Goal: Check status: Check status

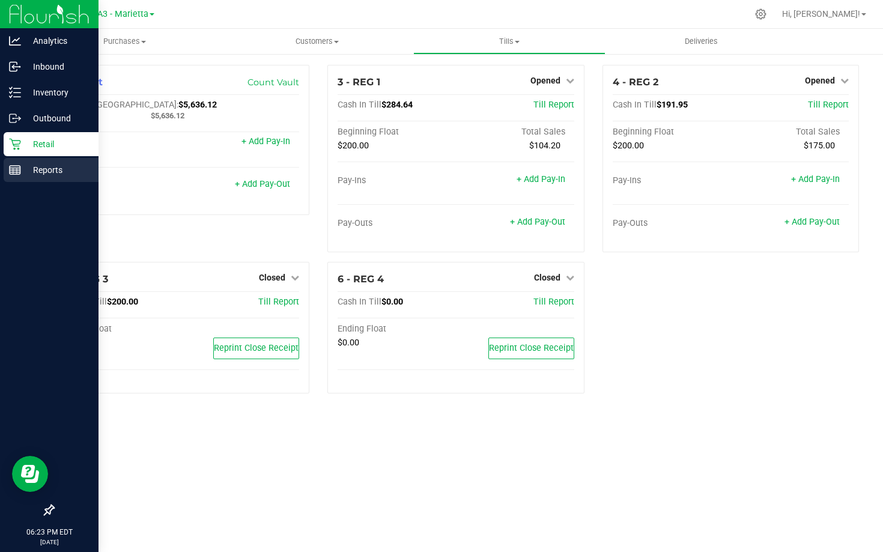
click at [19, 161] on div "Reports" at bounding box center [51, 170] width 95 height 24
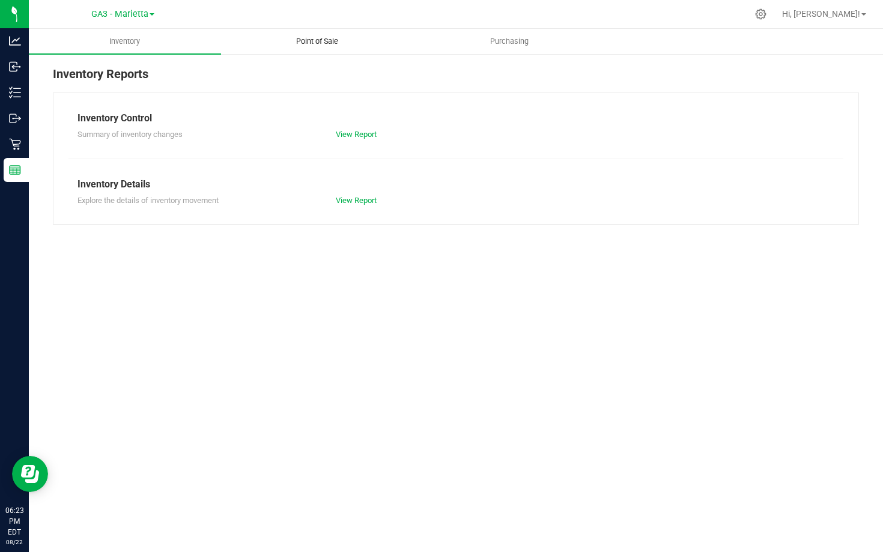
click at [318, 40] on span "Point of Sale" at bounding box center [317, 41] width 74 height 11
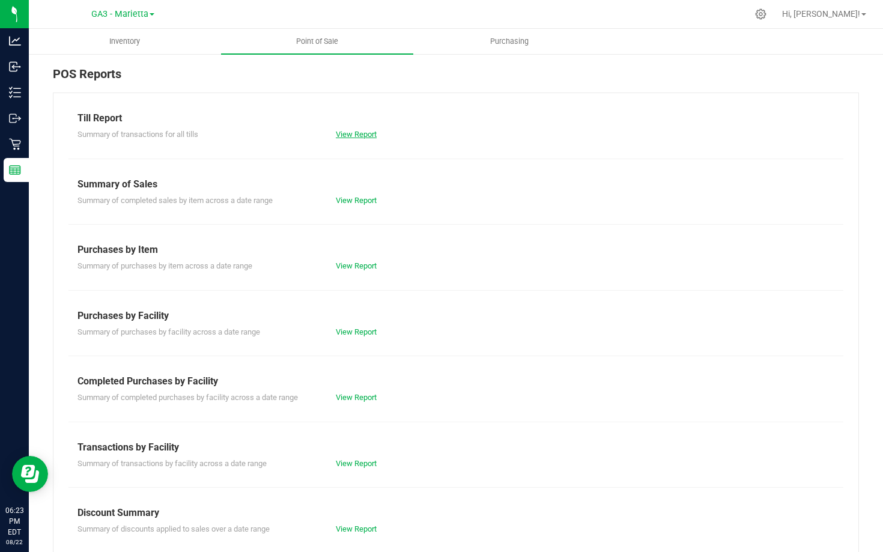
click at [347, 133] on link "View Report" at bounding box center [356, 134] width 41 height 9
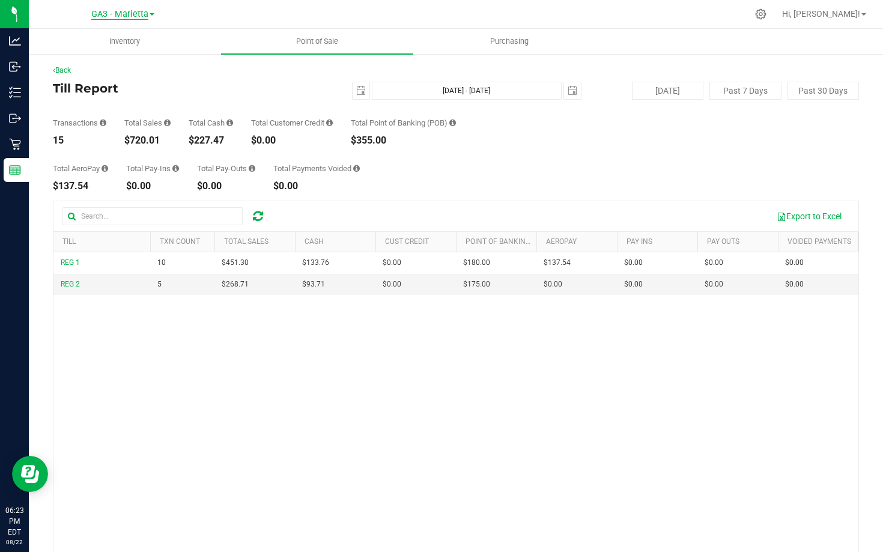
click at [98, 19] on div "GA3 - Marietta" at bounding box center [122, 14] width 63 height 14
click at [99, 17] on span "GA3 - Marietta" at bounding box center [119, 14] width 57 height 11
click at [107, 39] on link "GA1 - [PERSON_NAME]" at bounding box center [122, 42] width 175 height 16
click at [119, 11] on span "GA1 - [PERSON_NAME]" at bounding box center [119, 14] width 89 height 11
click at [107, 53] on link "GA2 - [GEOGRAPHIC_DATA]" at bounding box center [122, 58] width 175 height 16
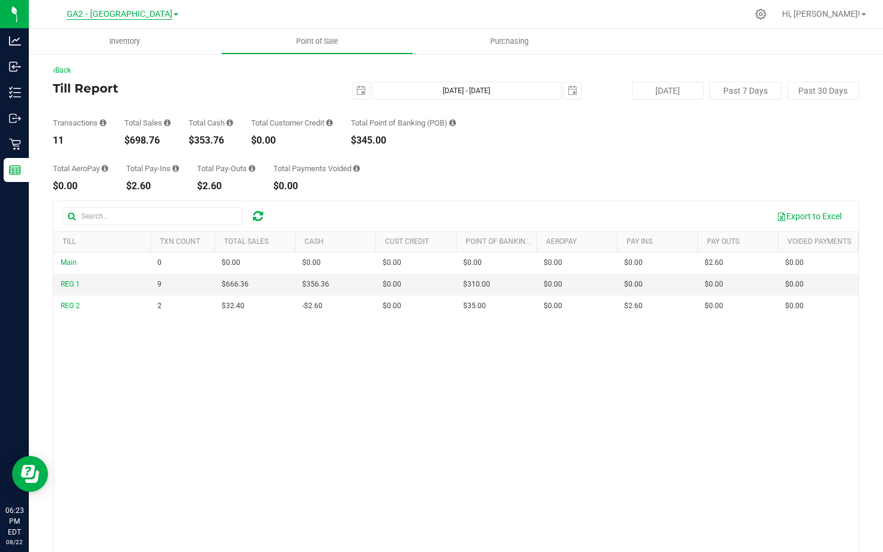
drag, startPoint x: 129, startPoint y: 9, endPoint x: 125, endPoint y: 16, distance: 8.1
click at [128, 10] on span "GA2 - [GEOGRAPHIC_DATA]" at bounding box center [120, 14] width 106 height 11
click at [118, 75] on link "GA3 - Marietta" at bounding box center [122, 74] width 175 height 16
click at [127, 9] on span "GA3 - Marietta" at bounding box center [119, 14] width 57 height 11
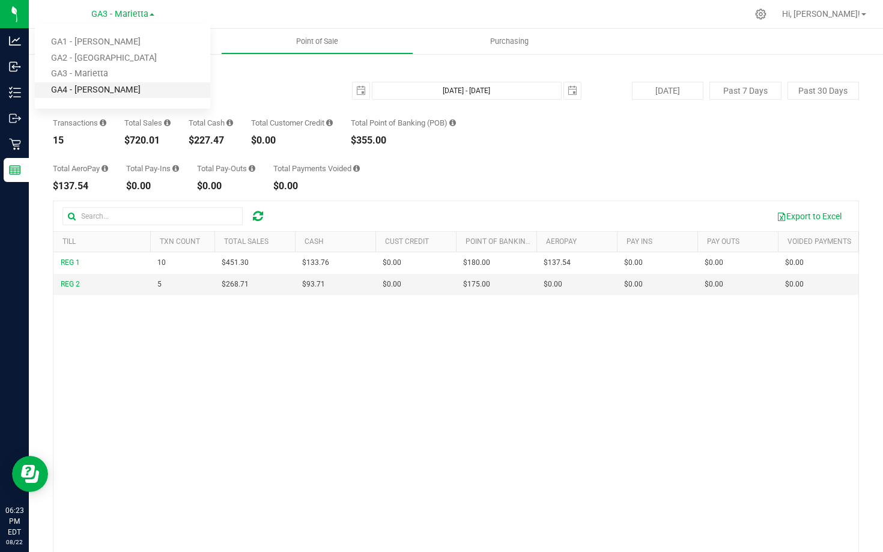
click at [120, 83] on link "GA4 - [PERSON_NAME]" at bounding box center [122, 90] width 175 height 16
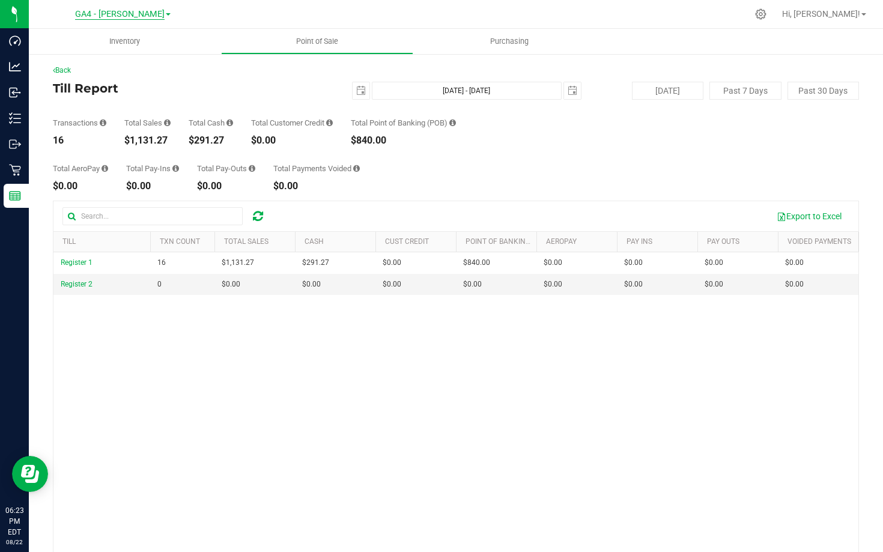
click at [133, 10] on span "GA4 - [PERSON_NAME]" at bounding box center [119, 14] width 89 height 11
drag, startPoint x: 97, startPoint y: 85, endPoint x: 98, endPoint y: 71, distance: 13.3
click at [98, 83] on link "GA4 - [PERSON_NAME]" at bounding box center [122, 90] width 175 height 16
click at [98, 69] on div "Back" at bounding box center [456, 70] width 806 height 11
click at [118, 10] on span "GA4 - [PERSON_NAME]" at bounding box center [119, 14] width 89 height 11
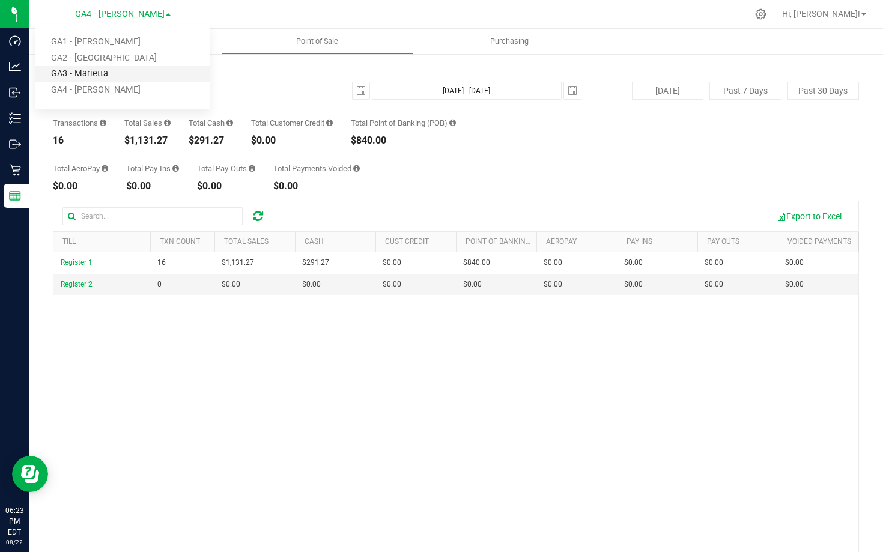
click at [104, 71] on link "GA3 - Marietta" at bounding box center [122, 74] width 175 height 16
